Goal: Task Accomplishment & Management: Complete application form

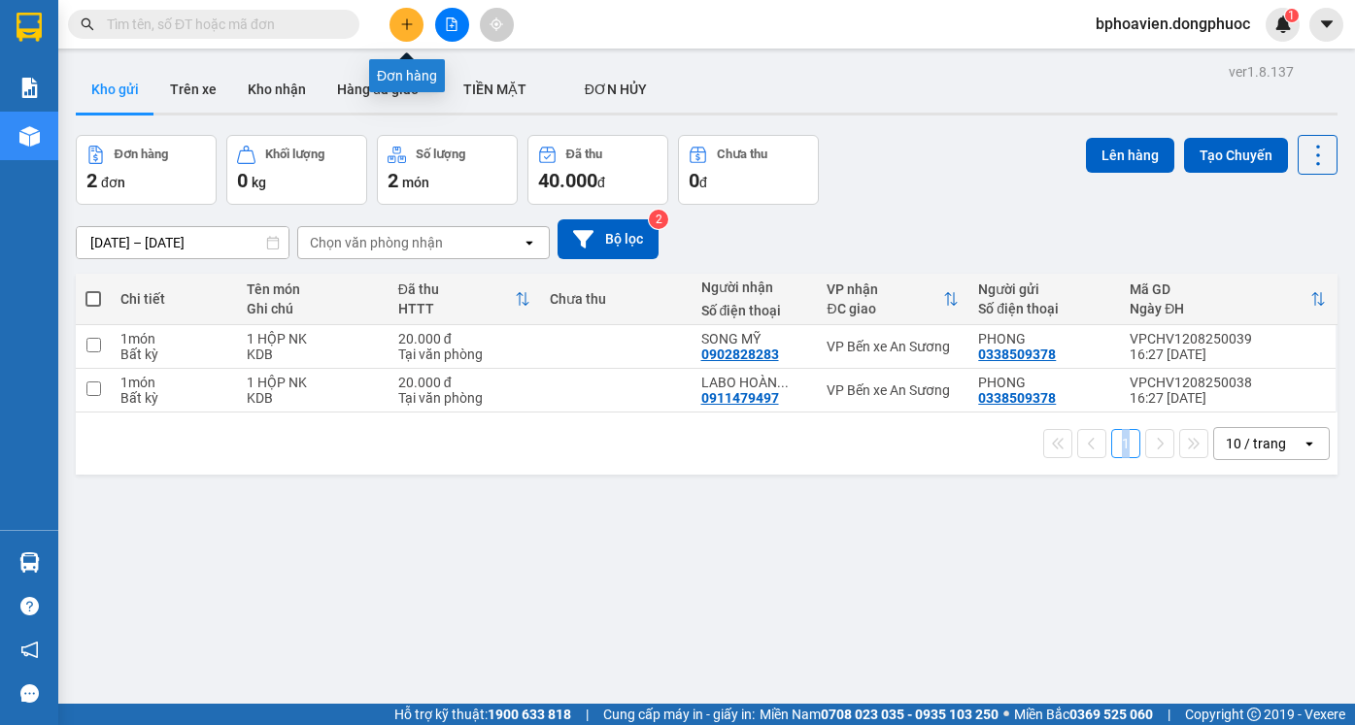
click at [406, 20] on icon "plus" at bounding box center [407, 24] width 14 height 14
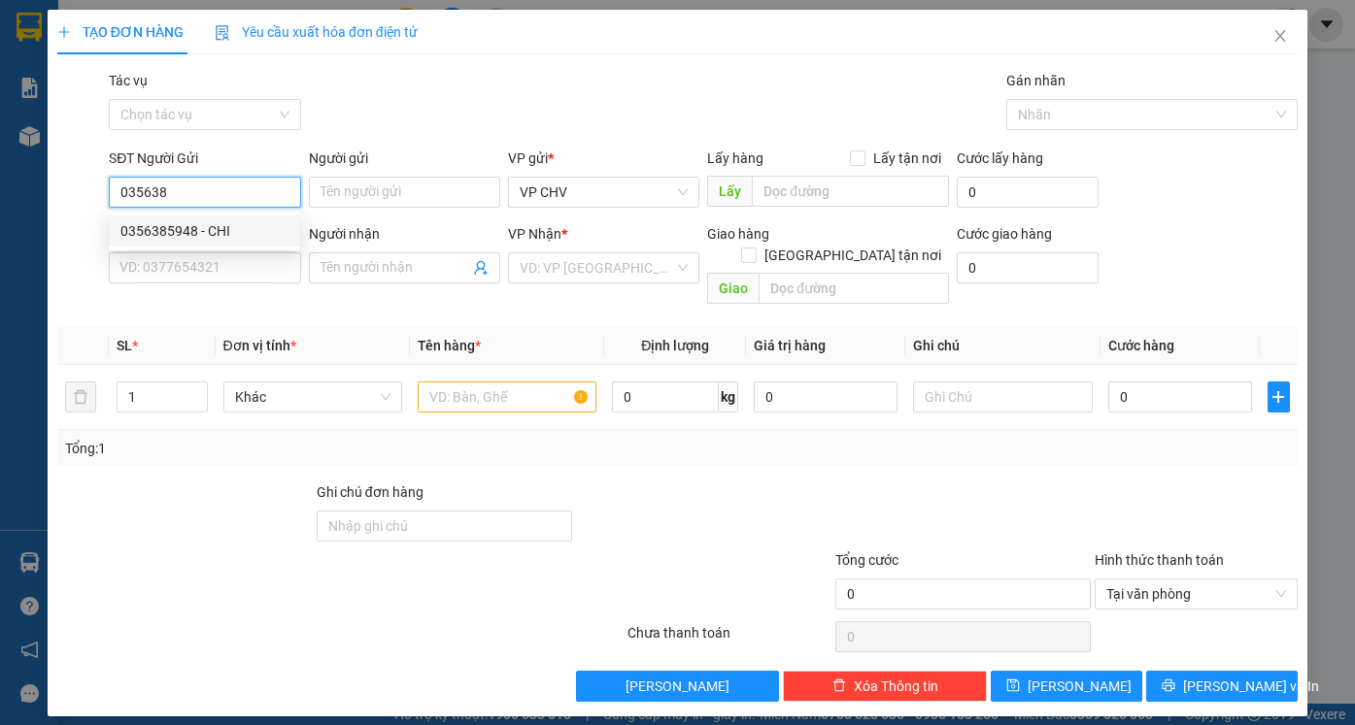
click at [222, 235] on div "0356385948 - CHI" at bounding box center [204, 230] width 168 height 21
type input "0356385948"
type input "CHI"
type input "0909124122"
type input "ÚT"
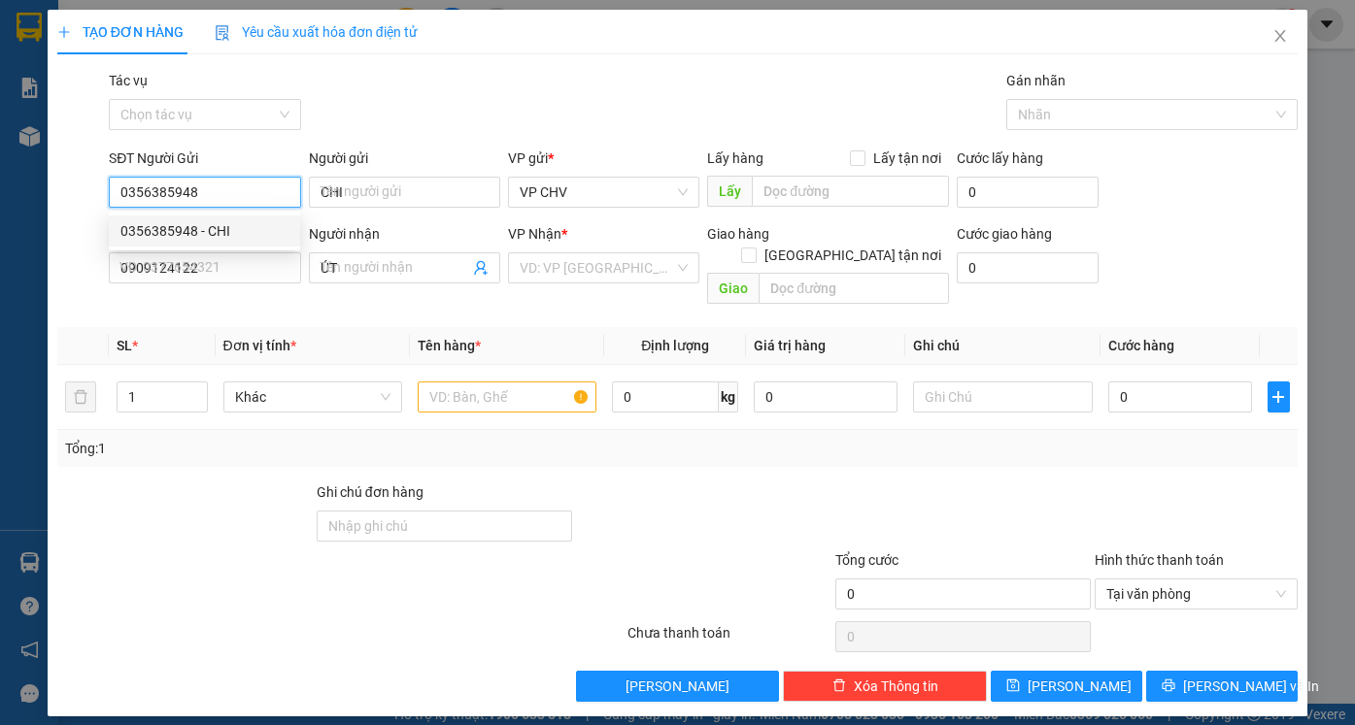
type input "70.000"
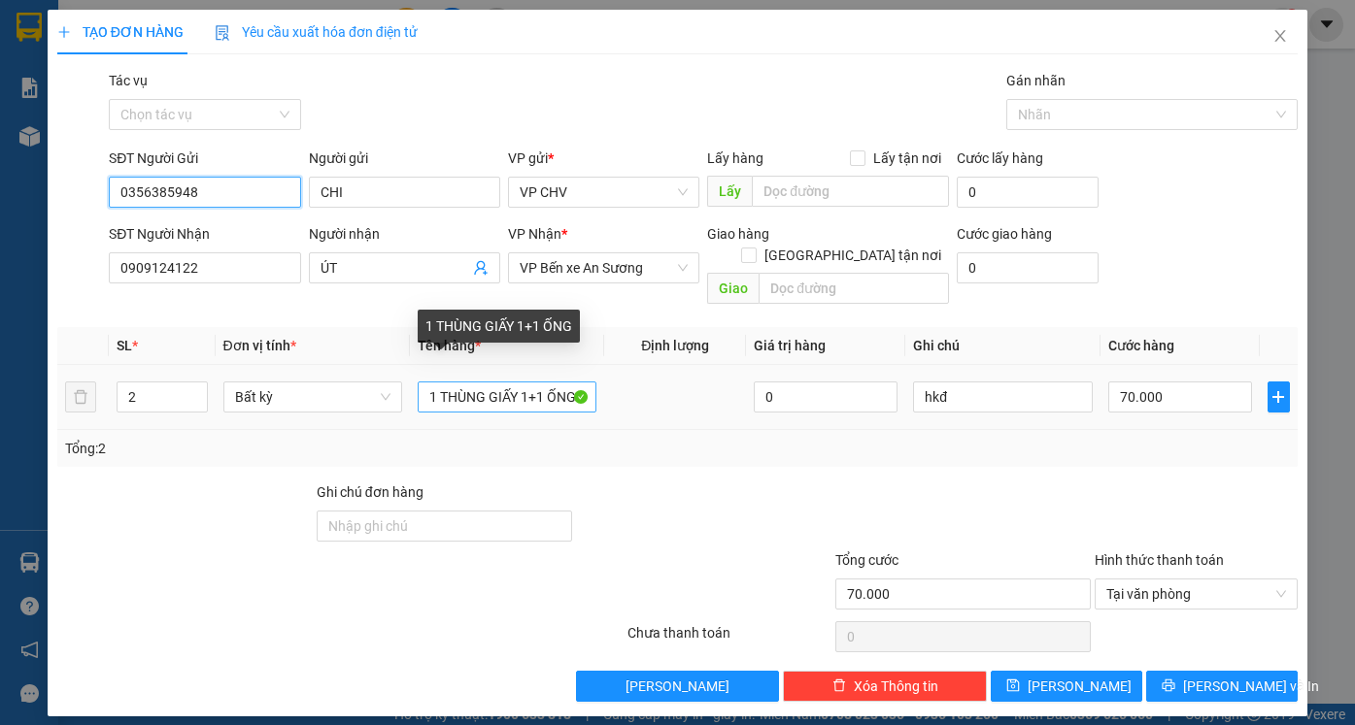
type input "0356385948"
click at [586, 382] on input "1 THÙNG GIẤY 1+1 ỐNG" at bounding box center [507, 397] width 179 height 31
click at [438, 382] on input "1 [PERSON_NAME]" at bounding box center [507, 397] width 179 height 31
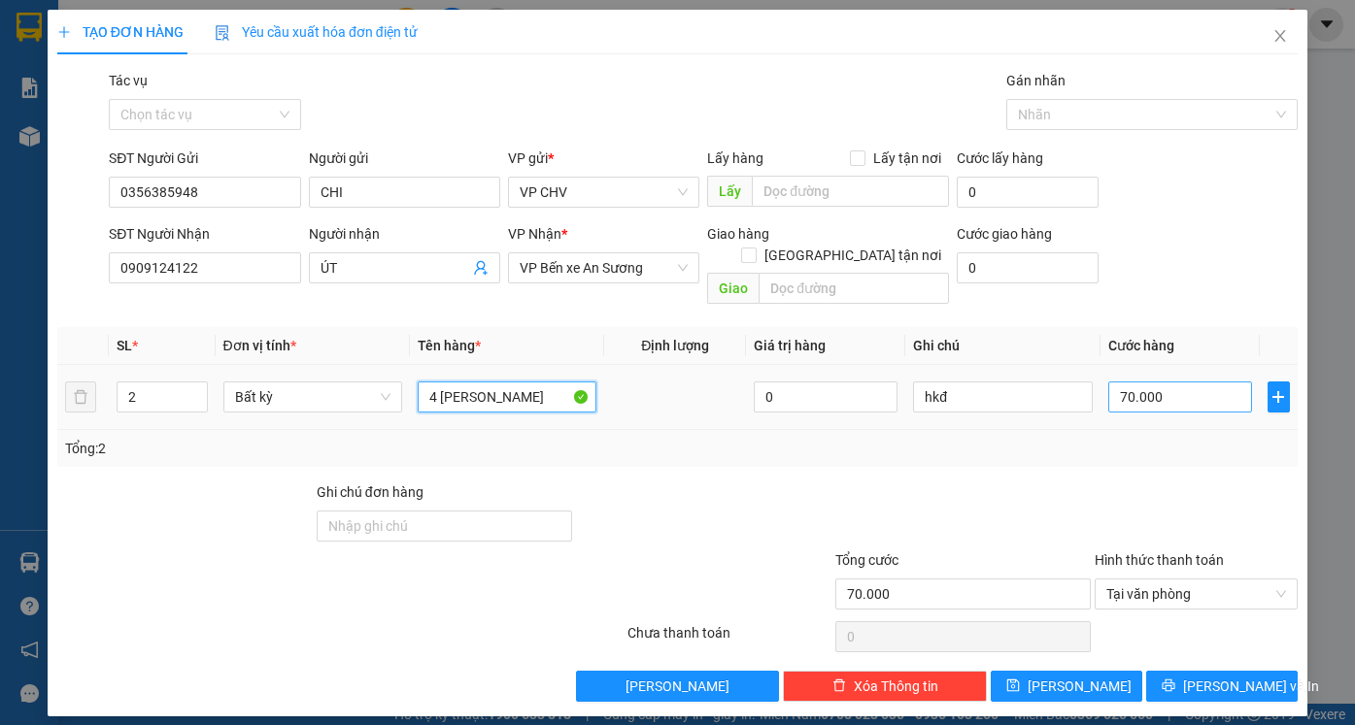
type input "4 [PERSON_NAME]"
click at [1184, 382] on input "70.000" at bounding box center [1180, 397] width 144 height 31
drag, startPoint x: 140, startPoint y: 371, endPoint x: 199, endPoint y: 376, distance: 59.4
click at [144, 383] on input "2" at bounding box center [162, 397] width 88 height 29
type input "4"
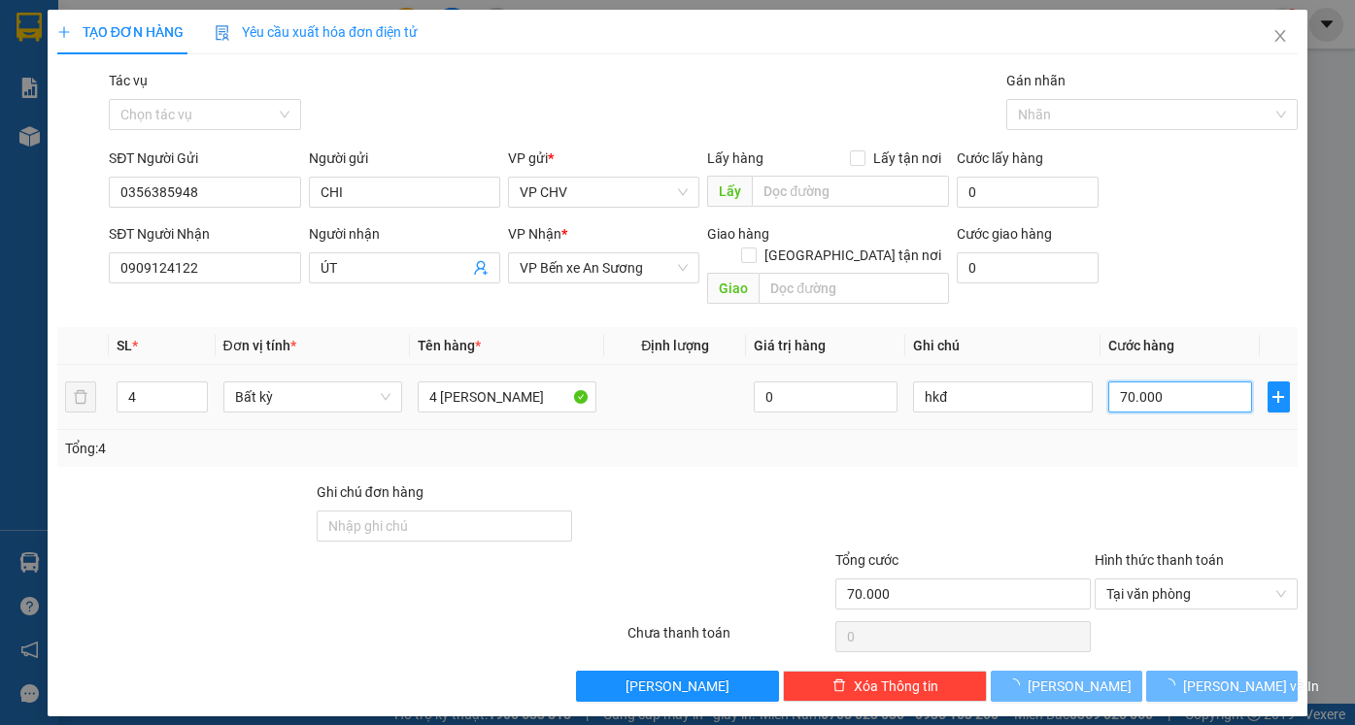
click at [1170, 382] on input "70.000" at bounding box center [1180, 397] width 144 height 31
type input "0"
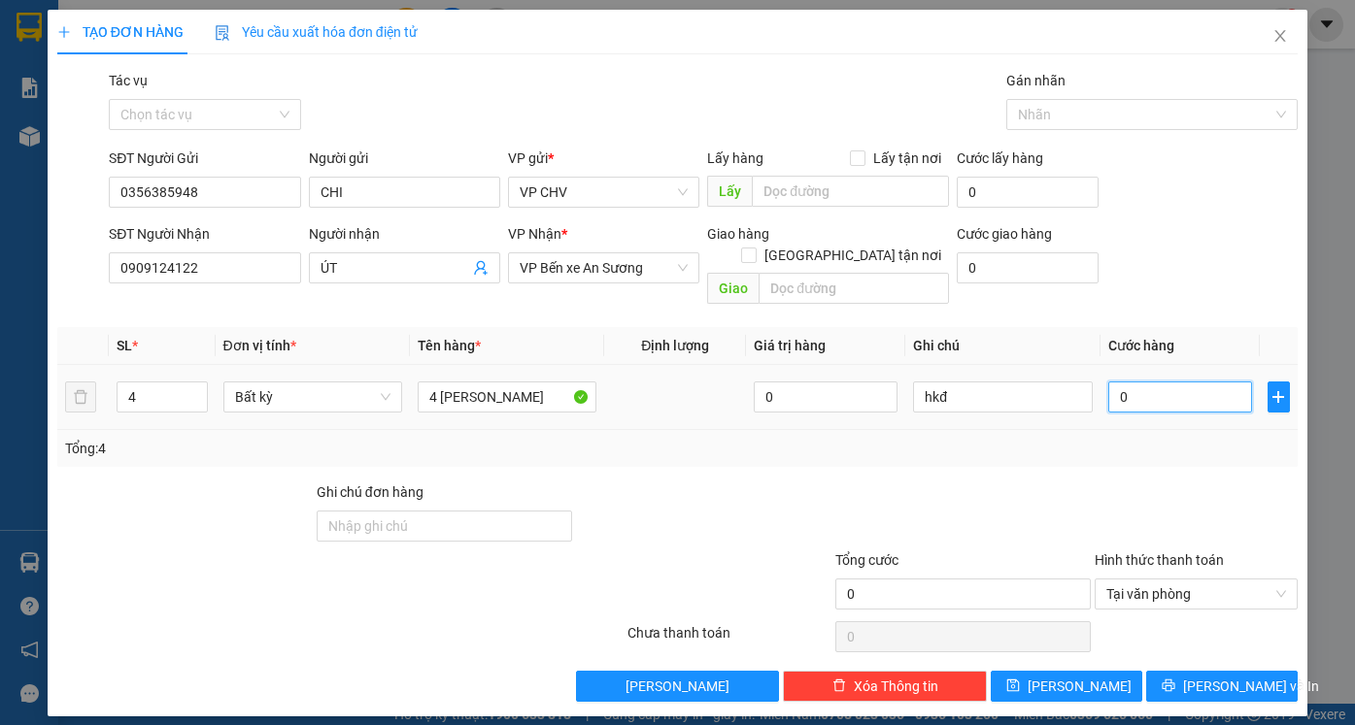
type input "1"
type input "0"
type input "1"
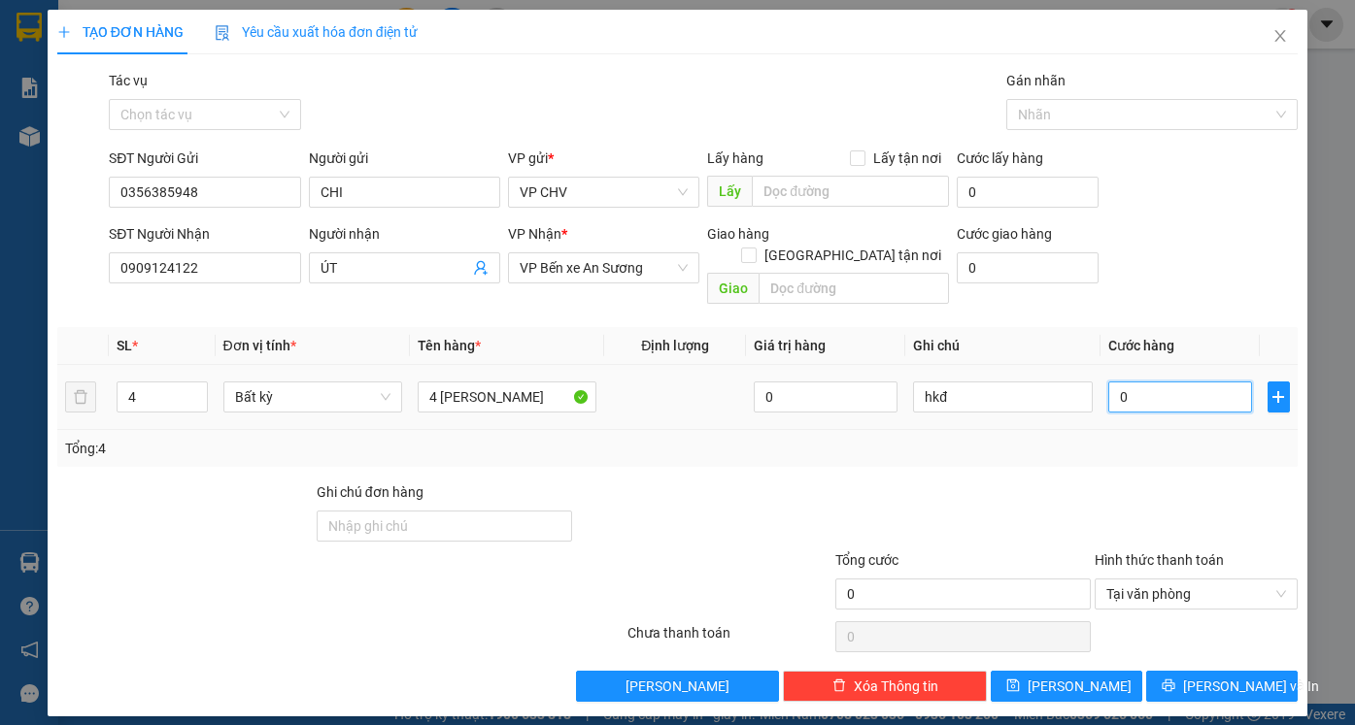
type input "01"
type input "11"
type input "011"
type input "110"
type input "0.110"
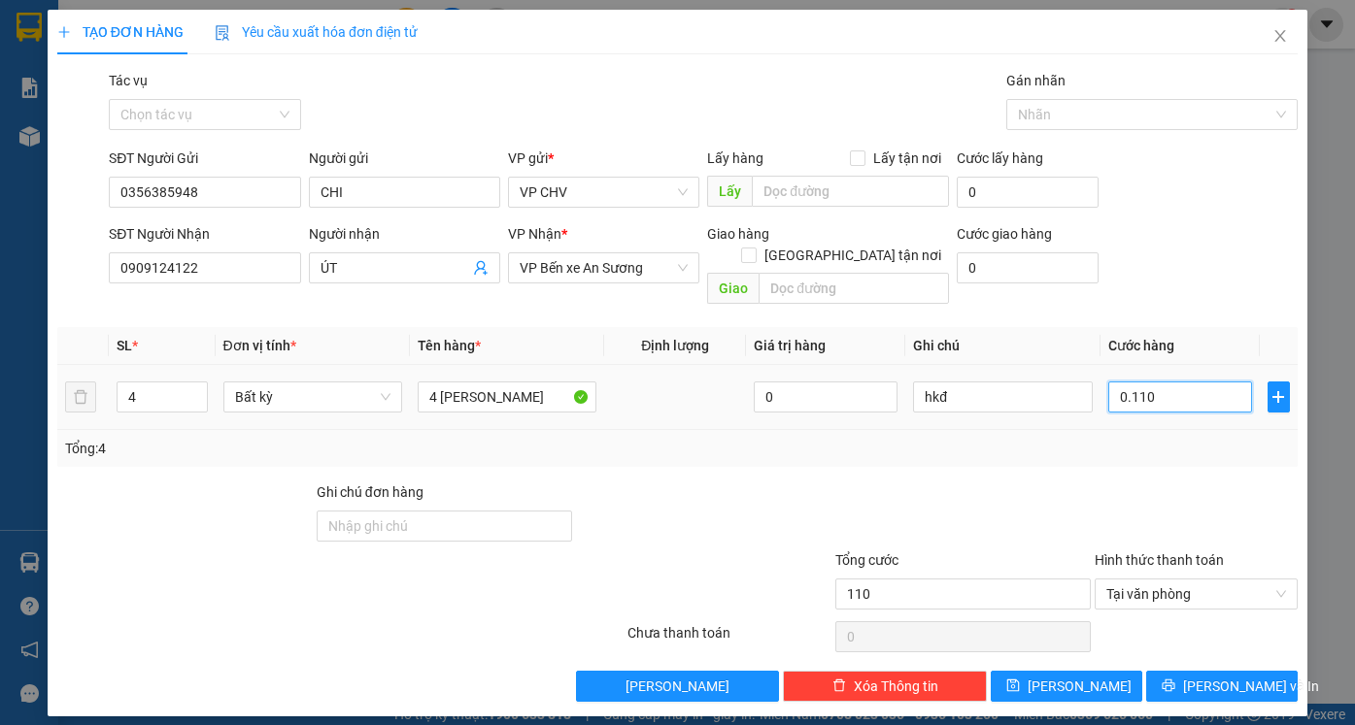
type input "1.100"
type input "01.100"
type input "11.000"
type input "011.000"
type input "110.000"
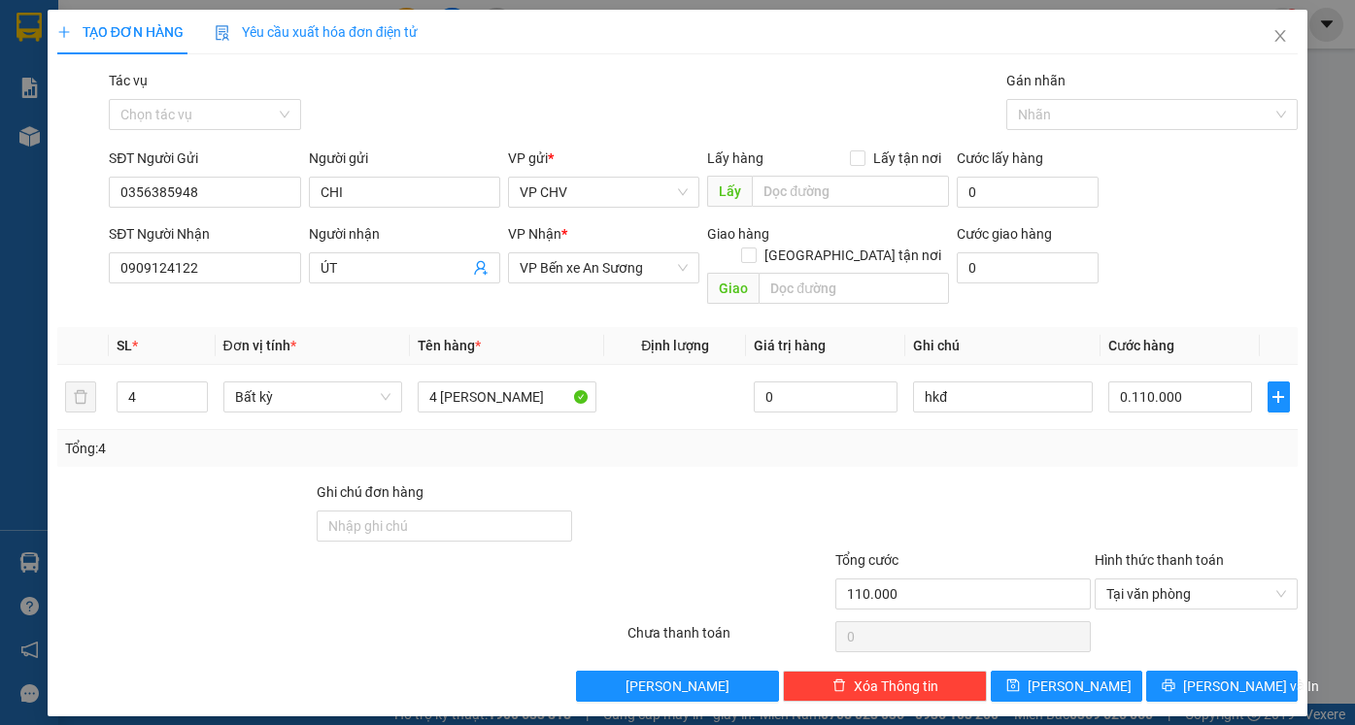
type input "110.000"
click at [1177, 454] on div "Transit Pickup Surcharge Ids Transit Deliver Surcharge Ids Transit Deliver Surc…" at bounding box center [677, 386] width 1240 height 632
click at [1228, 676] on span "[PERSON_NAME] và In" at bounding box center [1251, 686] width 136 height 21
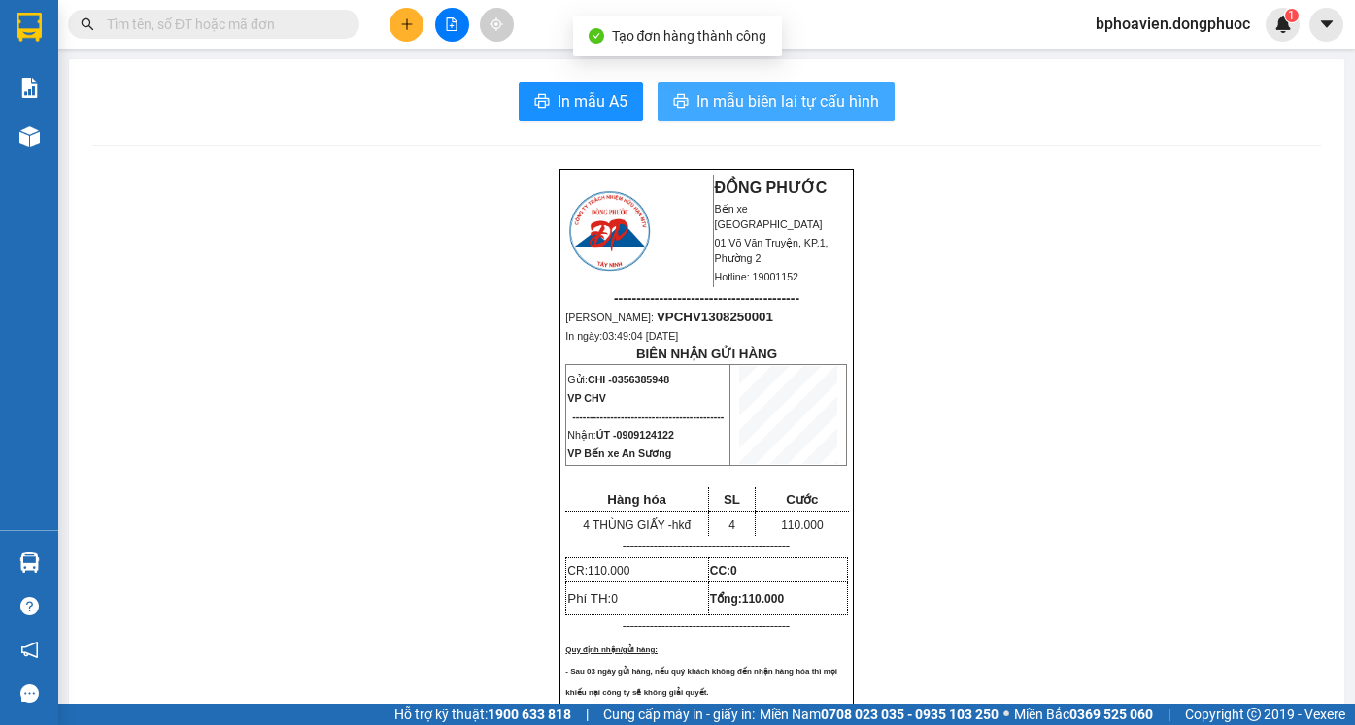
drag, startPoint x: 756, startPoint y: 96, endPoint x: 832, endPoint y: 131, distance: 83.4
click at [758, 96] on span "In mẫu biên lai tự cấu hình" at bounding box center [787, 101] width 183 height 24
